Goal: Task Accomplishment & Management: Use online tool/utility

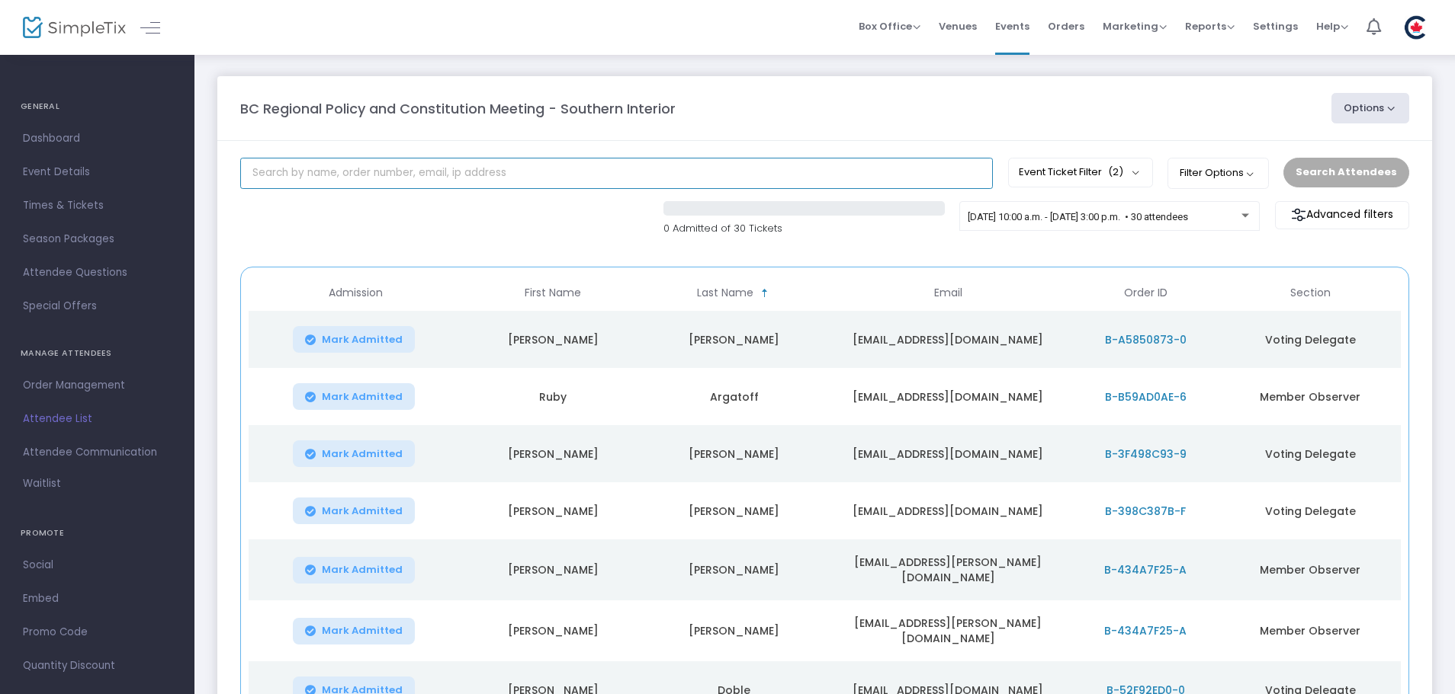
click at [343, 180] on input "text" at bounding box center [616, 173] width 752 height 31
type input "stellar"
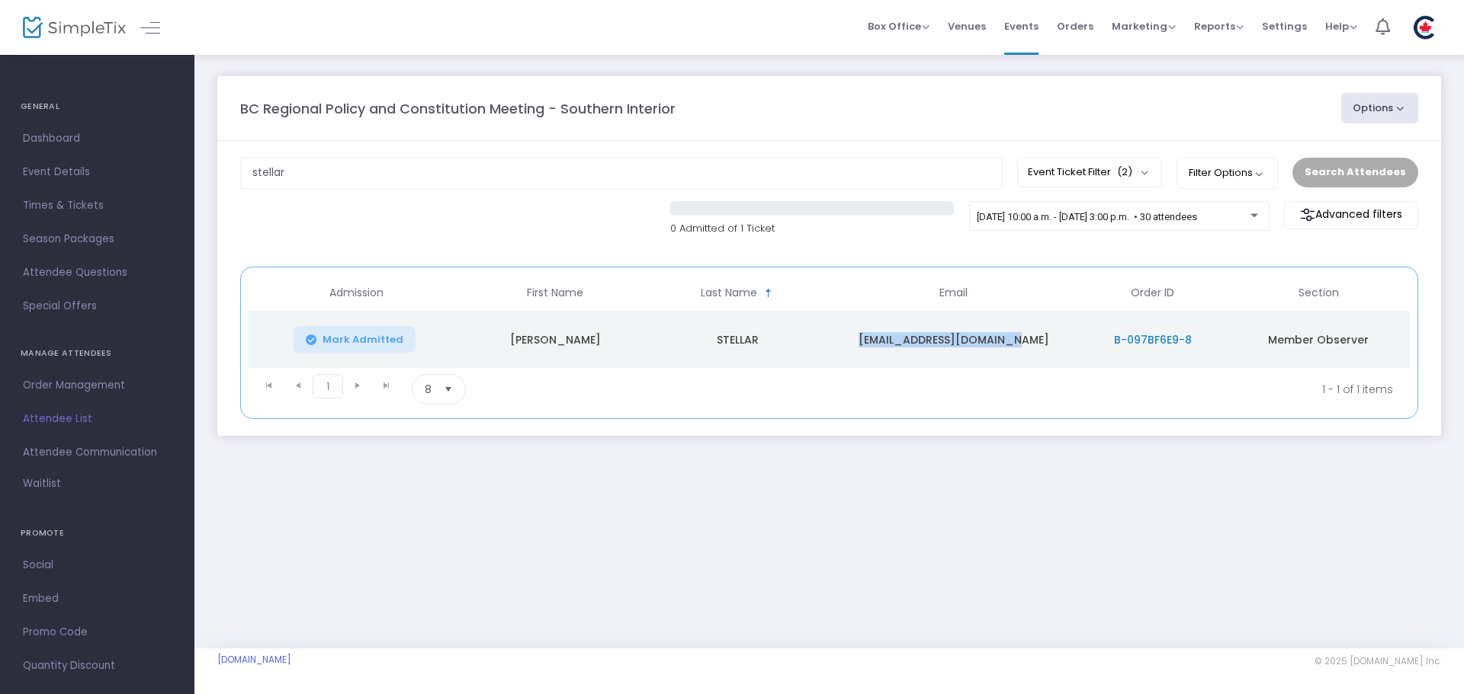
drag, startPoint x: 883, startPoint y: 342, endPoint x: 1028, endPoint y: 342, distance: 144.8
click at [1028, 342] on td "[EMAIL_ADDRESS][DOMAIN_NAME]" at bounding box center [953, 339] width 249 height 57
copy td "[EMAIL_ADDRESS][DOMAIN_NAME]"
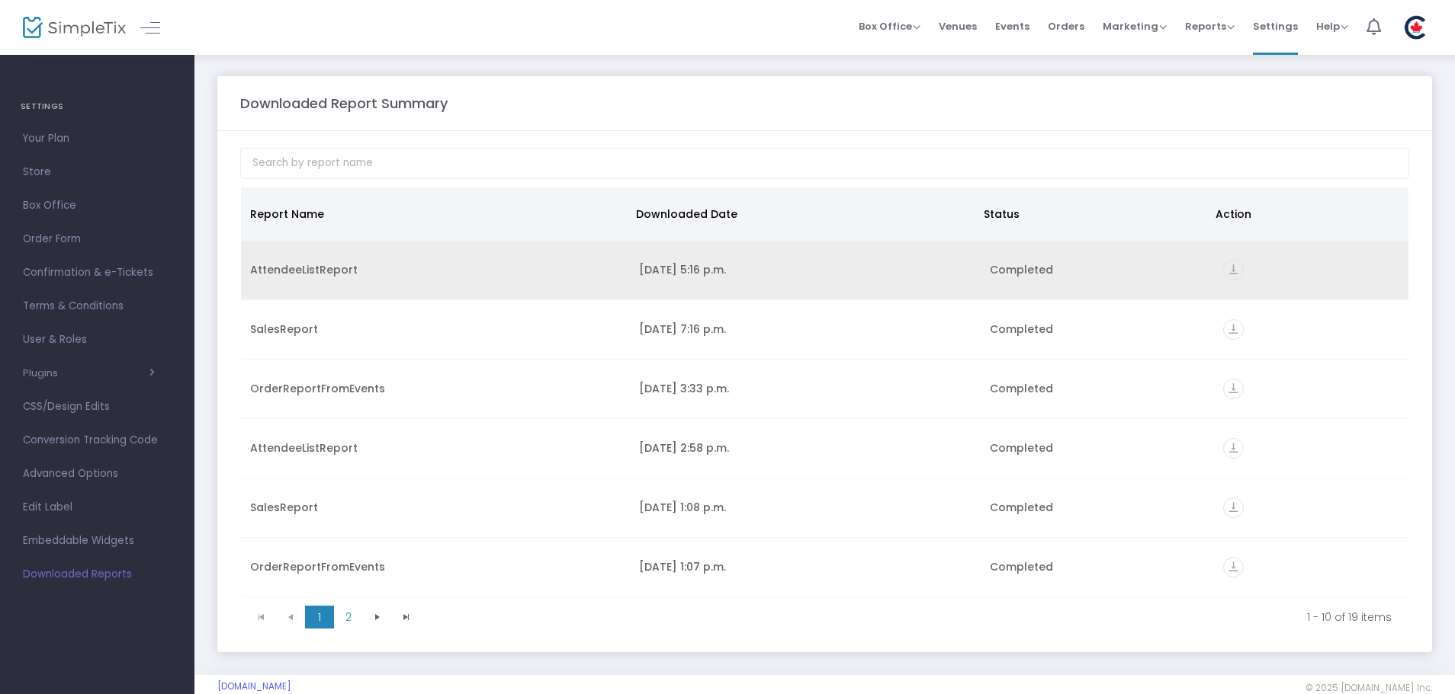
click at [1224, 270] on icon "vertical_align_bottom" at bounding box center [1233, 270] width 21 height 21
